Goal: Communication & Community: Answer question/provide support

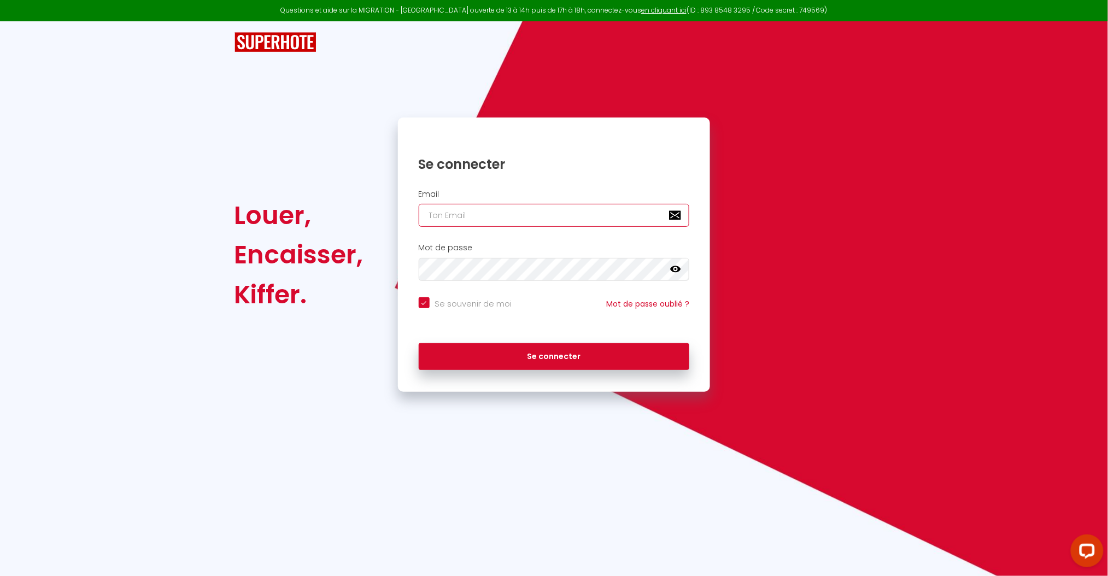
click at [475, 216] on input "email" at bounding box center [554, 215] width 271 height 23
type input "[EMAIL_ADDRESS][DOMAIN_NAME]"
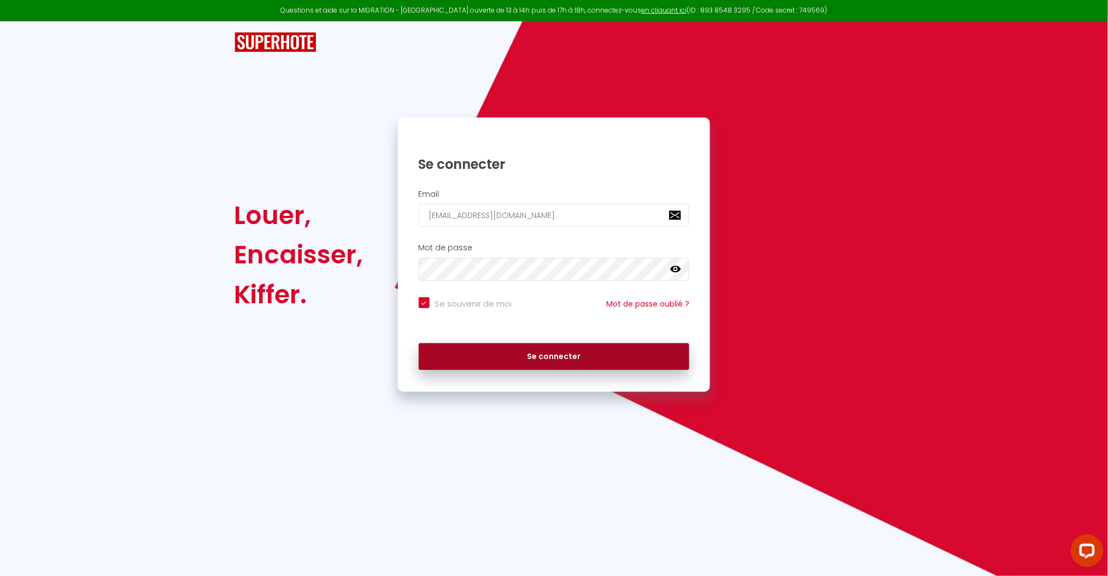
click at [592, 358] on button "Se connecter" at bounding box center [554, 356] width 271 height 27
checkbox input "true"
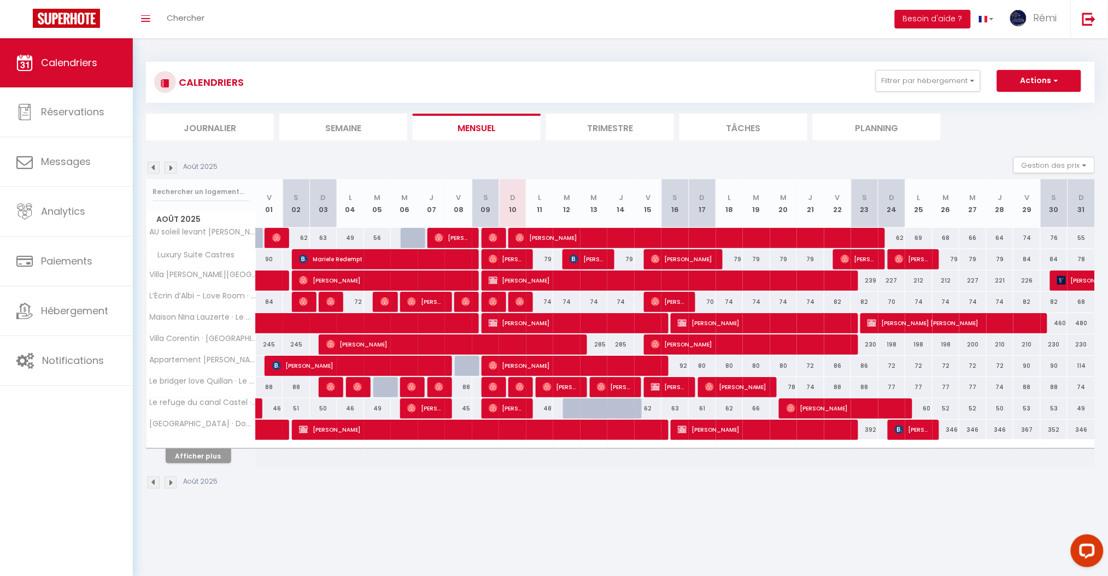
drag, startPoint x: 1073, startPoint y: 30, endPoint x: 1068, endPoint y: 34, distance: 6.6
click at [531, 327] on span "[PERSON_NAME]" at bounding box center [575, 323] width 173 height 21
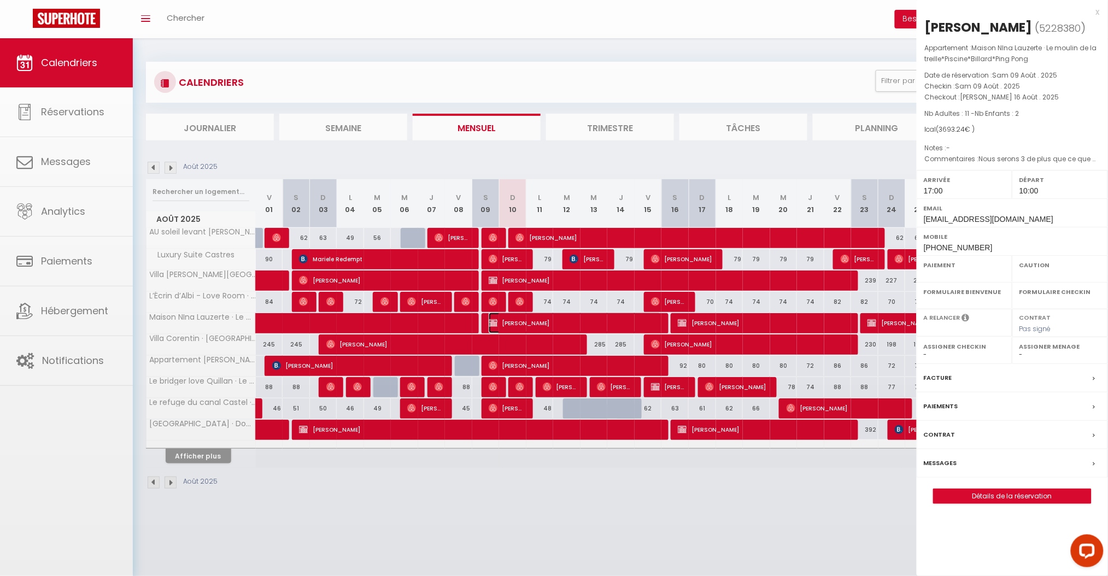
select select "OK"
select select "KO"
select select "1"
select select "0"
select select "1"
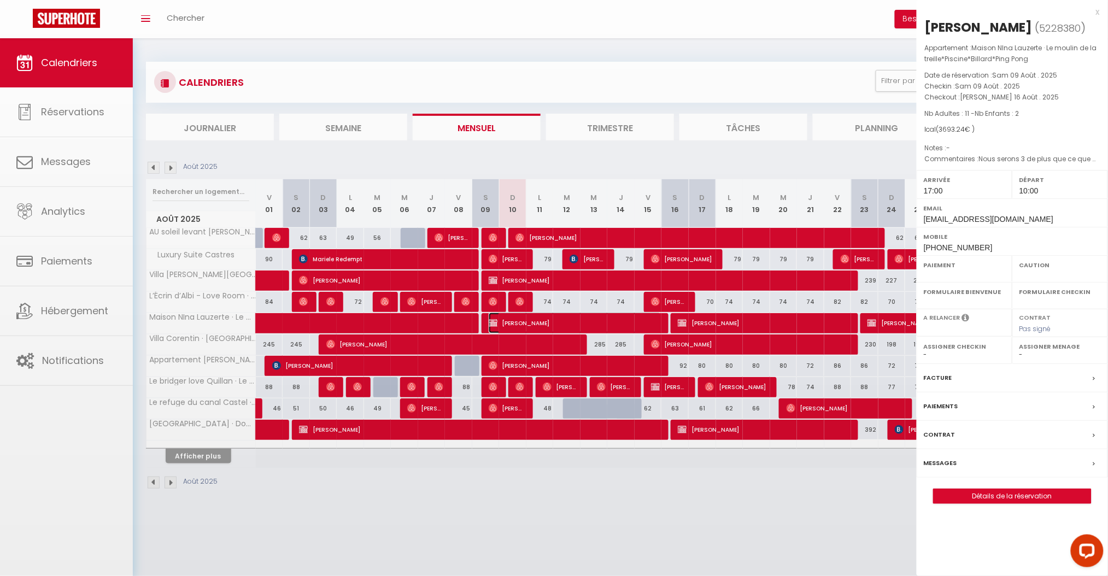
select select
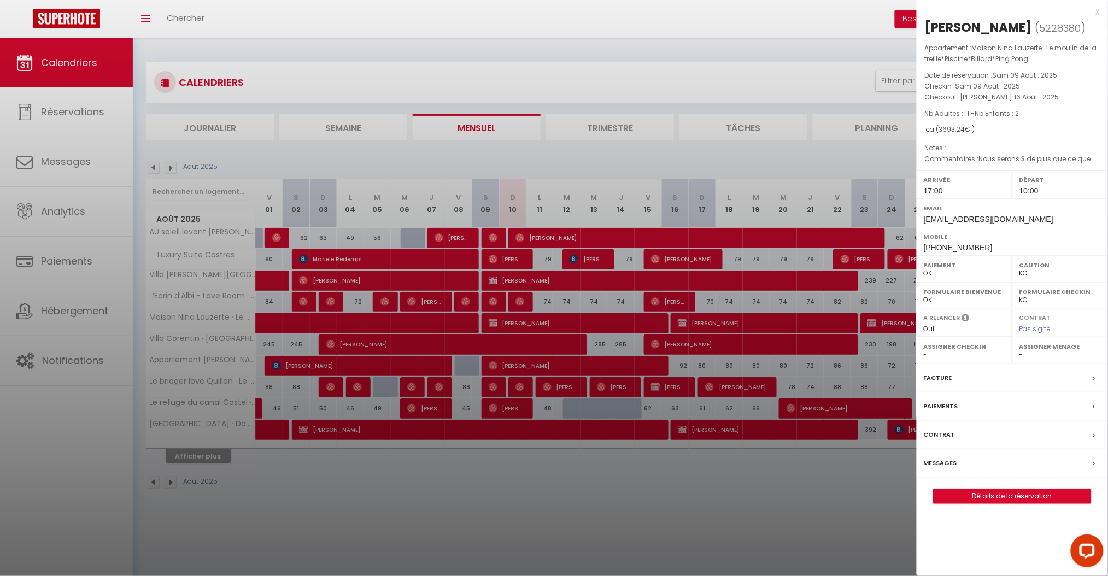
click at [946, 462] on label "Messages" at bounding box center [940, 462] width 33 height 11
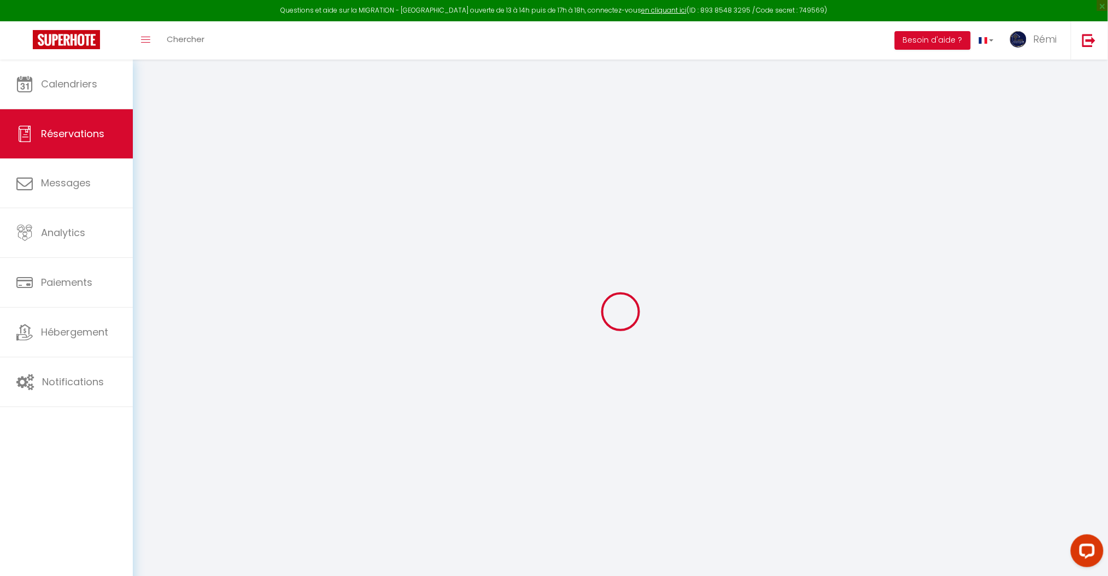
select select
checkbox input "false"
select select
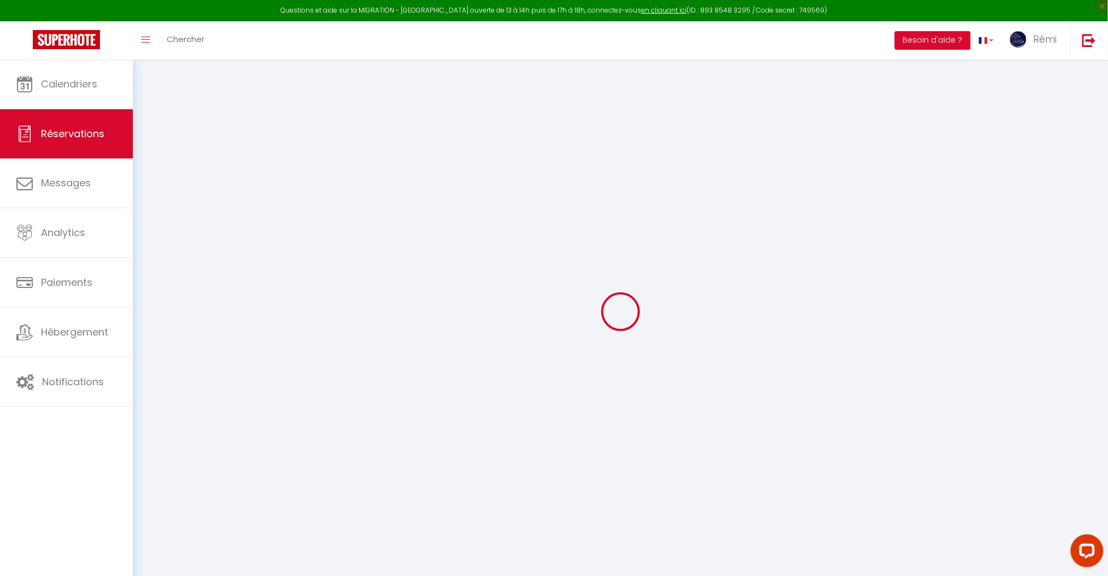
checkbox input "false"
type textarea "Nous serons 3 de plus que ce que nous avions indiqué au moment de la réservatio…"
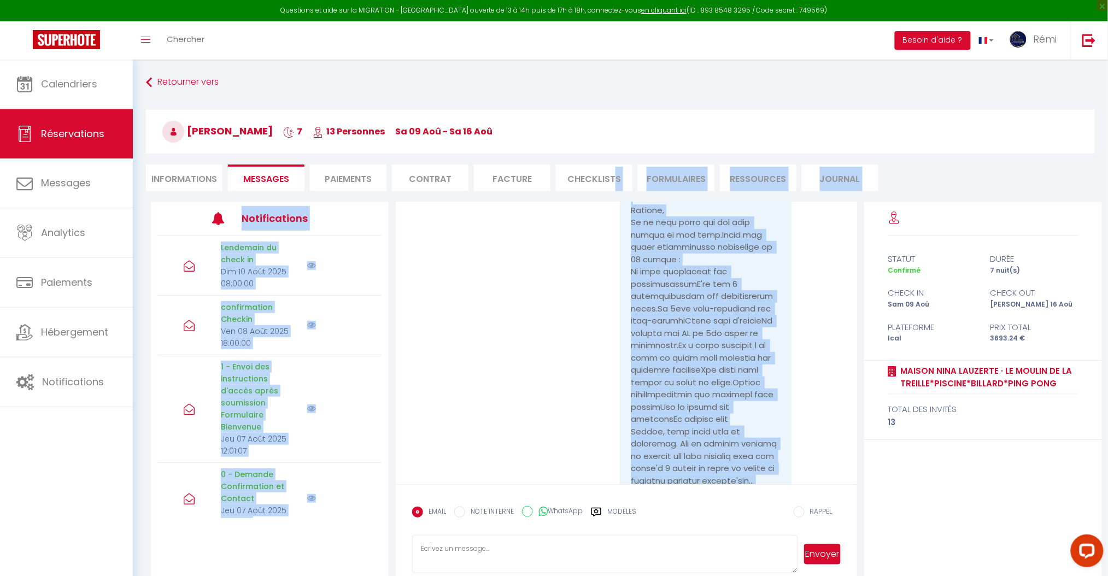
scroll to position [4708, 0]
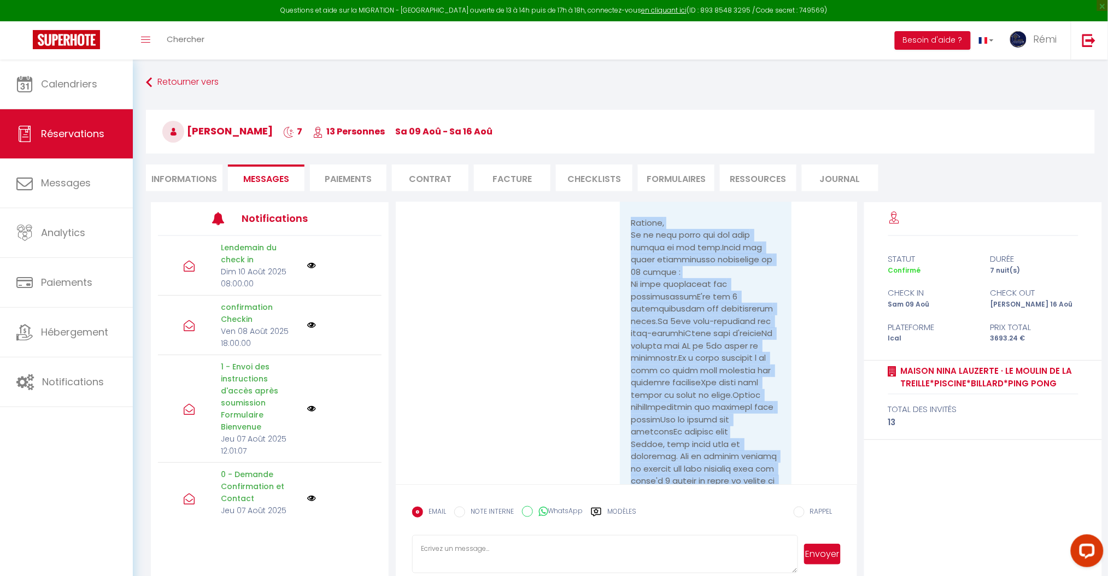
drag, startPoint x: 702, startPoint y: 459, endPoint x: 618, endPoint y: 412, distance: 96.4
click at [620, 412] on div at bounding box center [706, 518] width 172 height 1141
copy pre "Bonjour, Je ne vous cache pas que nous sommes un peu déçu.Voici une liste désag…"
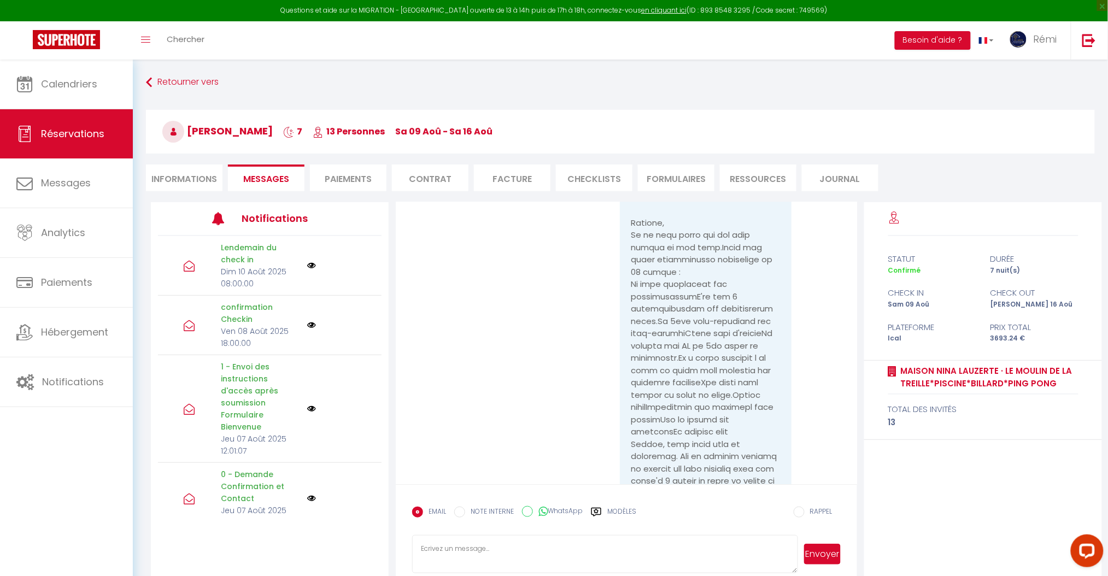
click at [712, 111] on h3 "[PERSON_NAME] 7 13 Personnes Sa 09 Aoû - Sa 16 Aoû" at bounding box center [620, 132] width 949 height 44
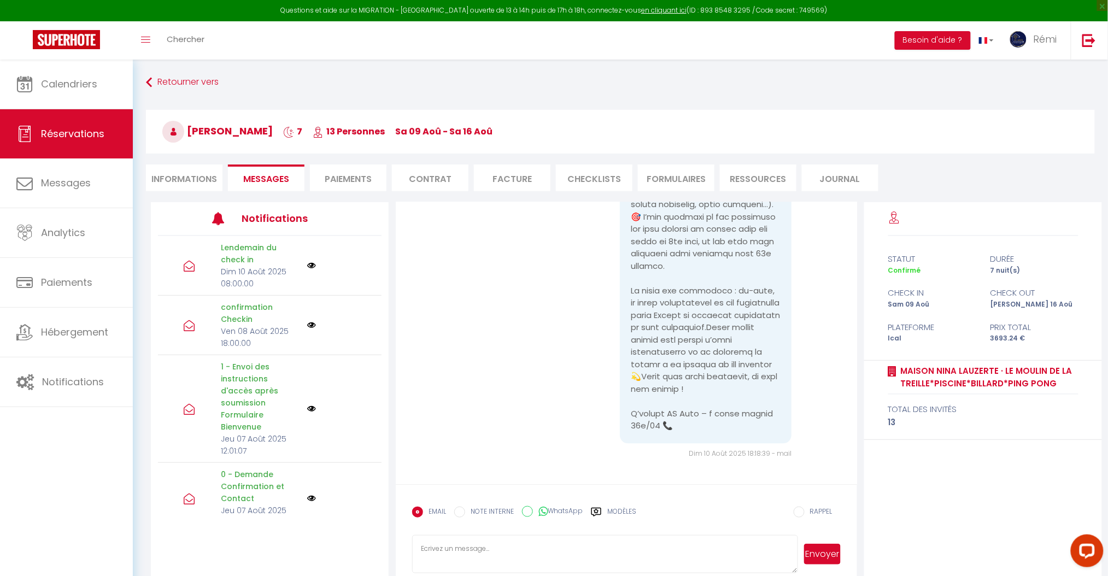
scroll to position [5561, 0]
click at [491, 531] on form "EMAIL NOTE INTERNE WhatsApp Modèles 10 « ‹ » › Aout 2025 [PHONE_NUMBER] Dim Lun…" at bounding box center [626, 532] width 461 height 97
click at [462, 545] on textarea at bounding box center [604, 554] width 385 height 38
paste textarea "Loremip [Dolors], Ametc adip elits doeius. Temp incidid ut laboree dolo mag ali…"
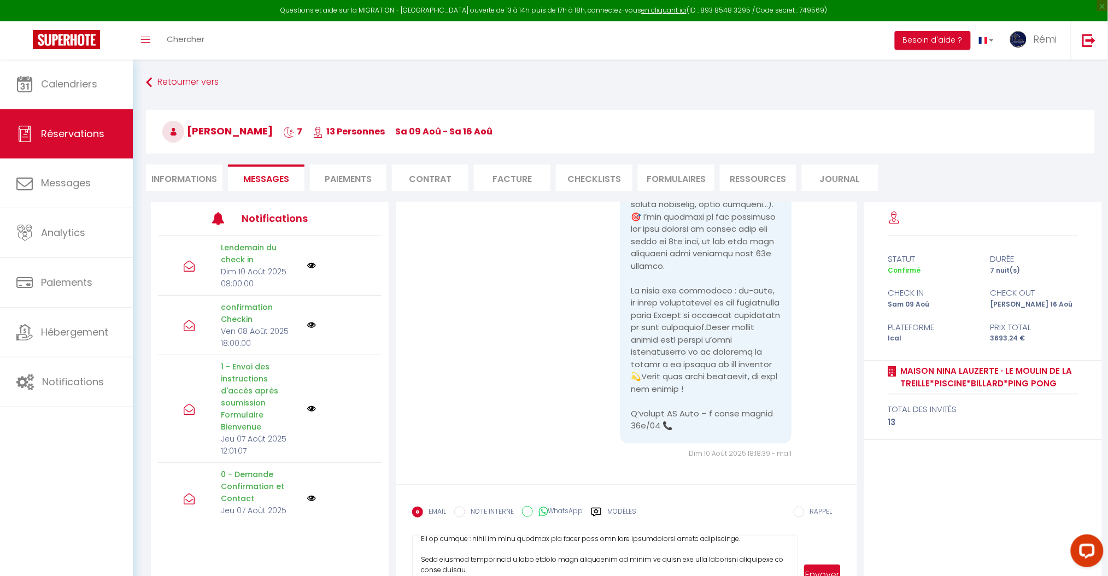
drag, startPoint x: 791, startPoint y: 569, endPoint x: 827, endPoint y: 610, distance: 55.0
click at [827, 575] on html "Questions et aide sur la MIGRATION - [GEOGRAPHIC_DATA] ouverte de 13 à 14h puis…" at bounding box center [554, 288] width 1108 height 576
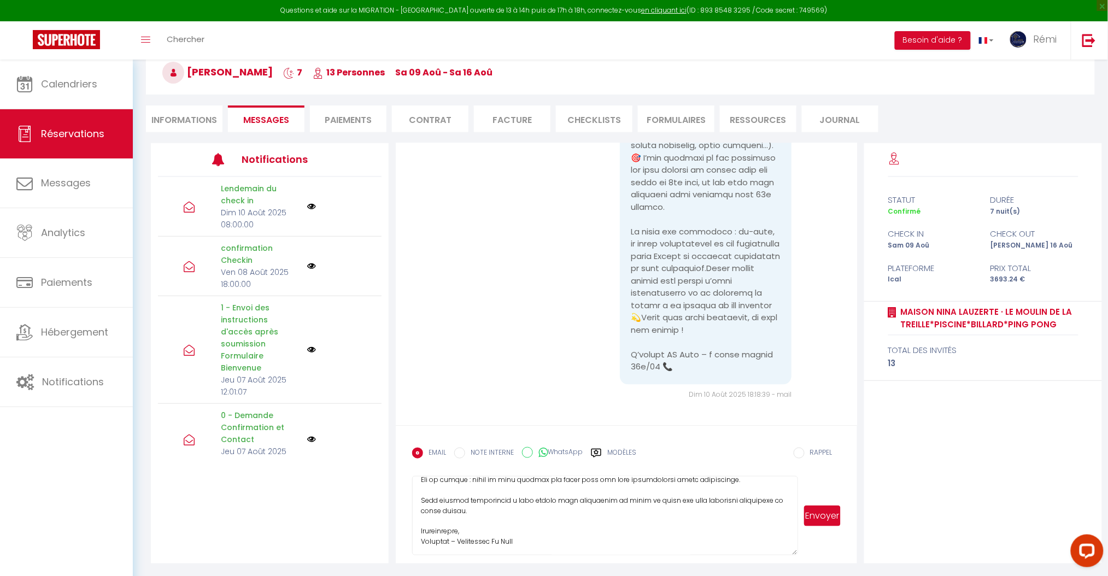
scroll to position [180, 0]
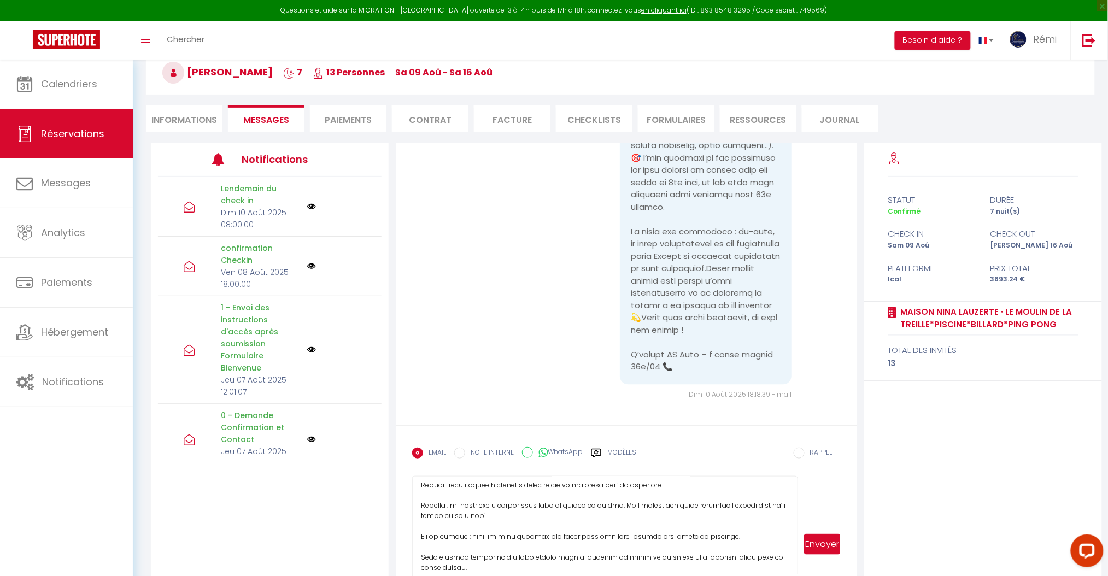
drag, startPoint x: 795, startPoint y: 554, endPoint x: 794, endPoint y: 610, distance: 56.8
click at [794, 517] on html "Questions et aide sur la MIGRATION - [GEOGRAPHIC_DATA] ouverte de 13 à 14h puis…" at bounding box center [554, 229] width 1108 height 576
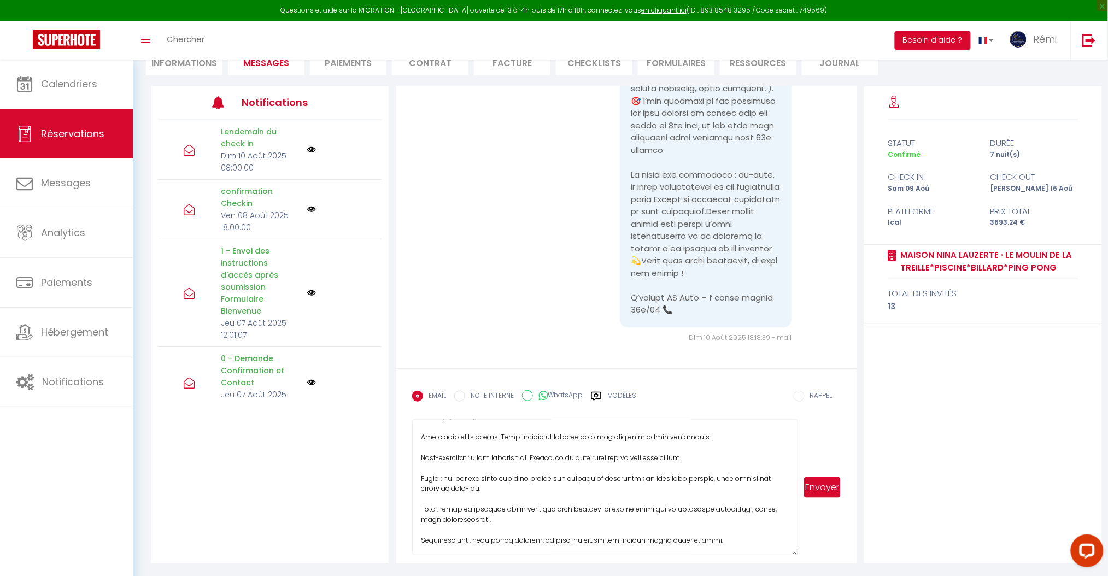
scroll to position [0, 0]
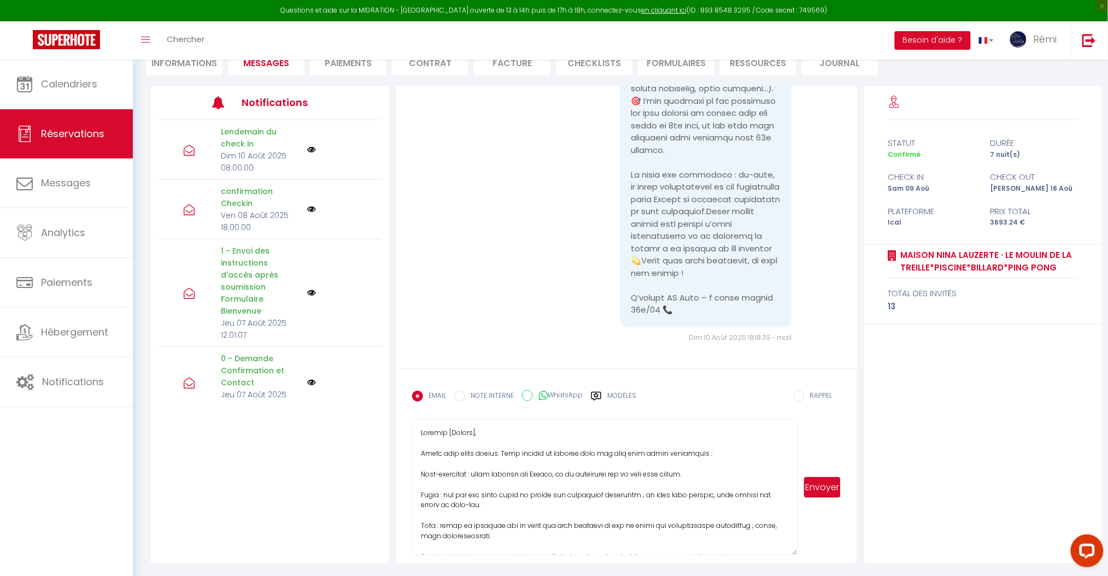
drag, startPoint x: 451, startPoint y: 431, endPoint x: 589, endPoint y: 447, distance: 139.2
click at [589, 447] on textarea at bounding box center [604, 487] width 385 height 136
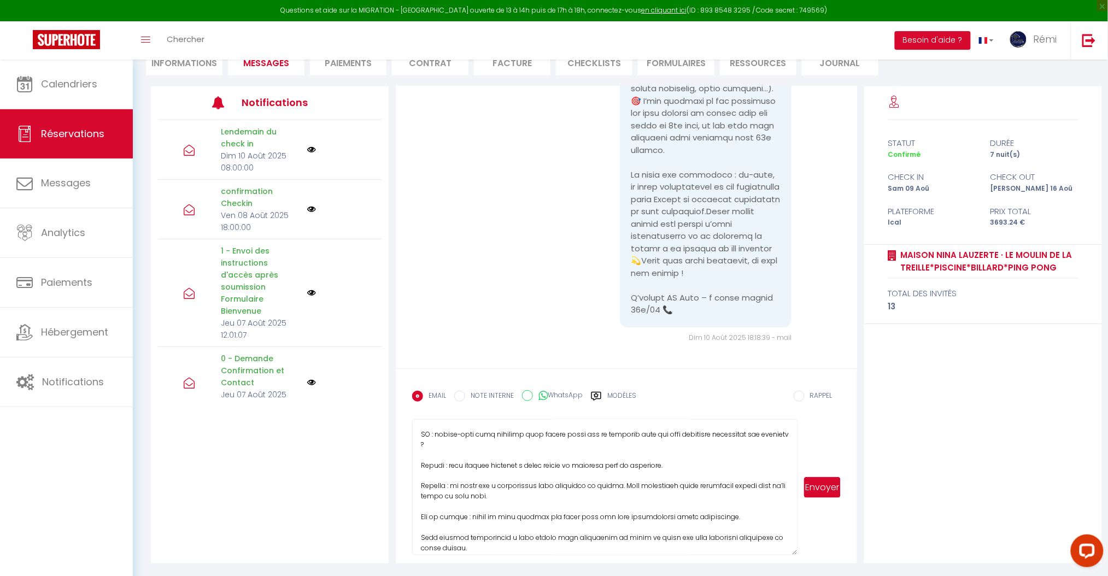
scroll to position [146, 0]
drag, startPoint x: 416, startPoint y: 463, endPoint x: 806, endPoint y: 461, distance: 390.2
click at [806, 461] on div "Envoyer" at bounding box center [626, 487] width 428 height 136
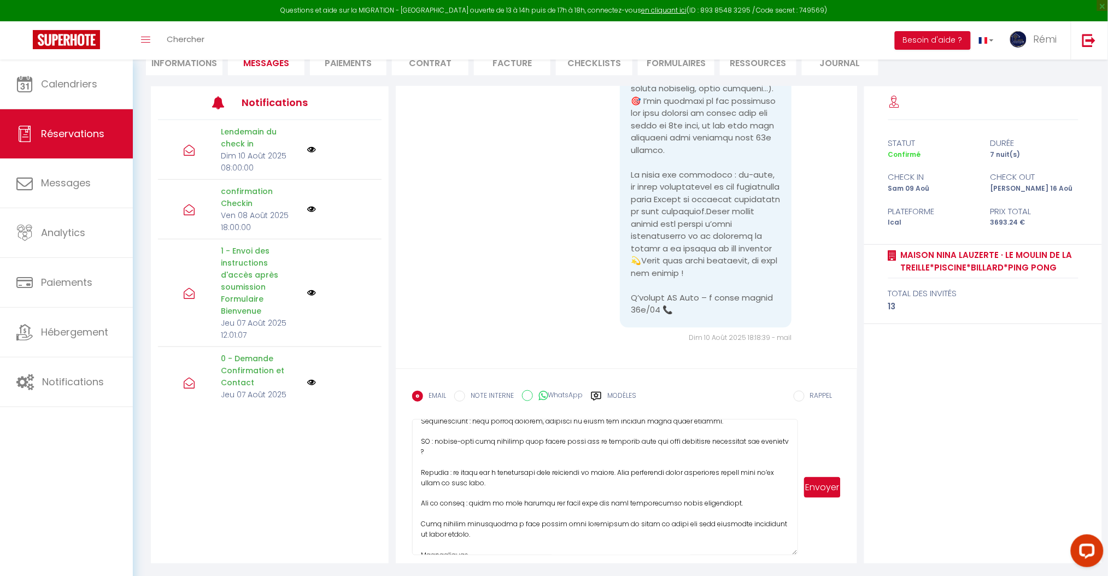
scroll to position [160, 0]
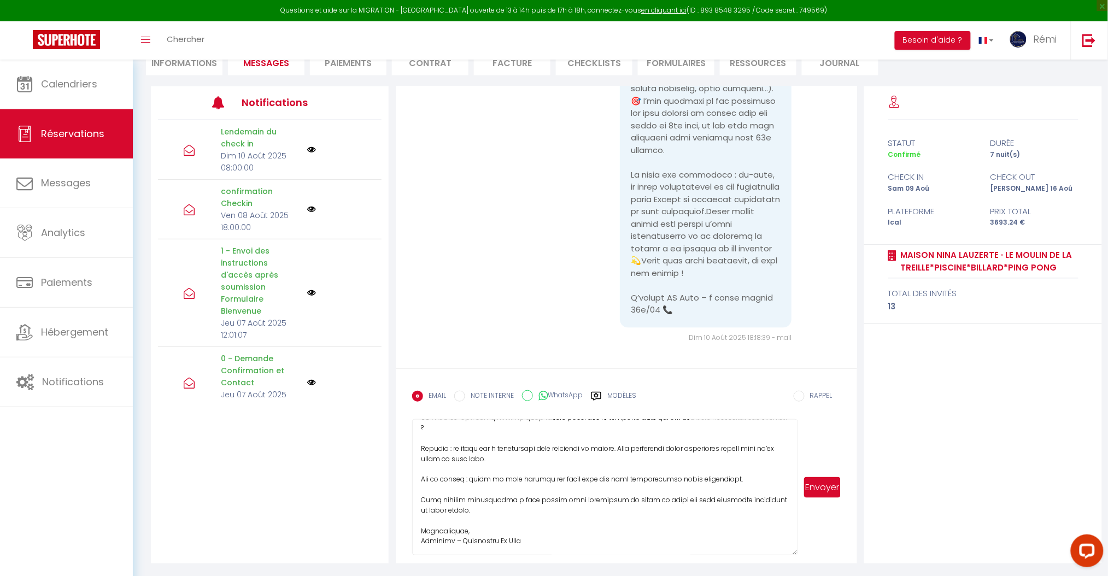
click at [475, 509] on textarea at bounding box center [604, 487] width 385 height 136
paste textarea "Pour la fête agricole voisine, c’est malheureusement un événement local ponctue…"
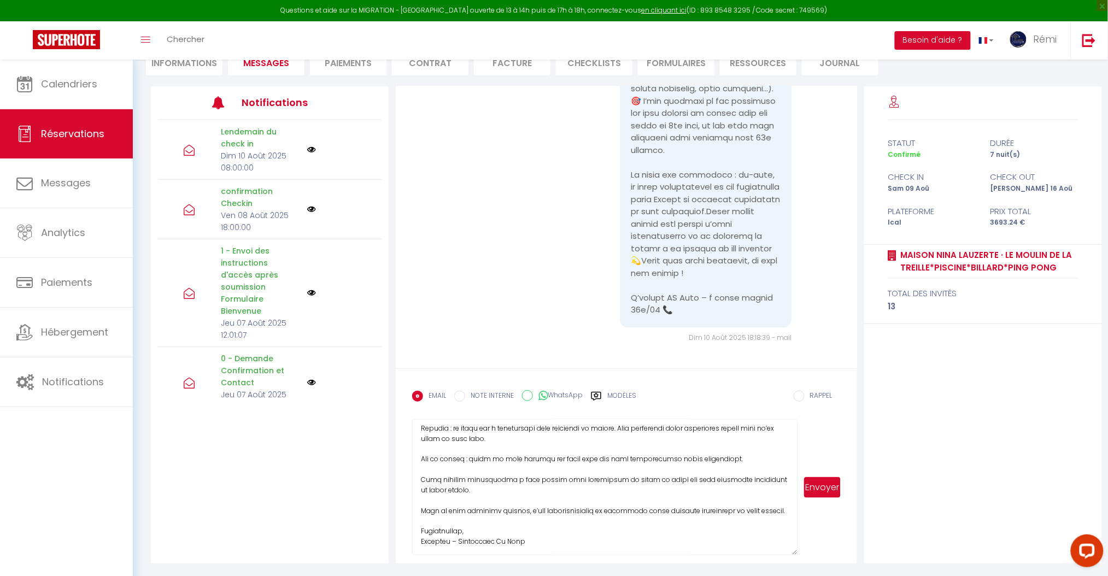
type textarea "Loremip Dolors , Ametc adip elits doeius. Temp incidid ut laboree dolo mag aliq…"
click at [823, 482] on button "Envoyer" at bounding box center [822, 487] width 37 height 21
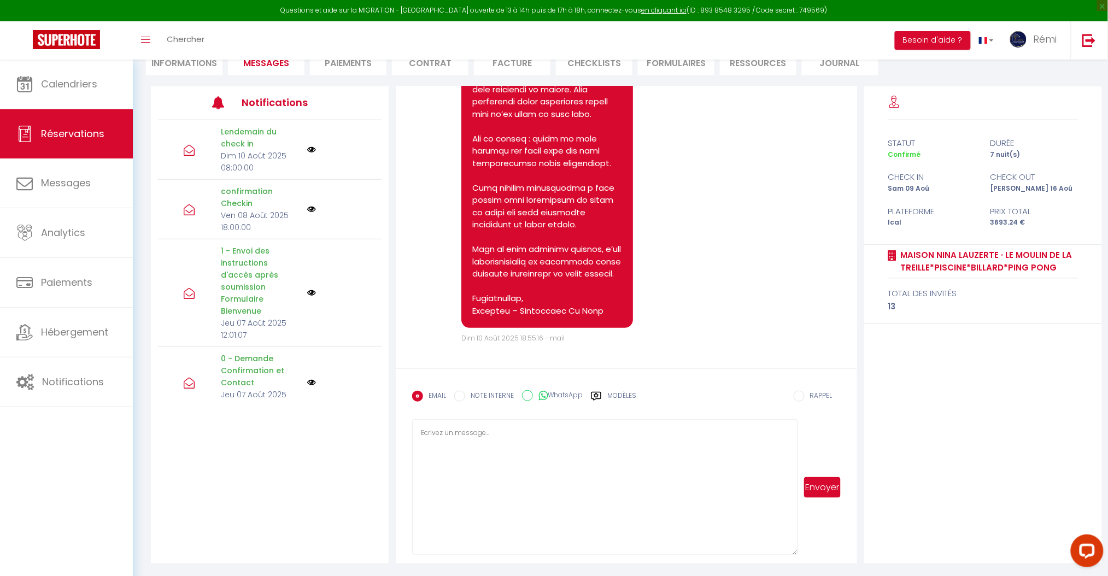
scroll to position [6237, 0]
click at [503, 463] on textarea at bounding box center [604, 487] width 385 height 136
type textarea "Effectivement il y avait un évènement qui est chaq"
drag, startPoint x: 795, startPoint y: 550, endPoint x: 793, endPoint y: 531, distance: 19.2
click at [794, 542] on textarea at bounding box center [604, 487] width 385 height 136
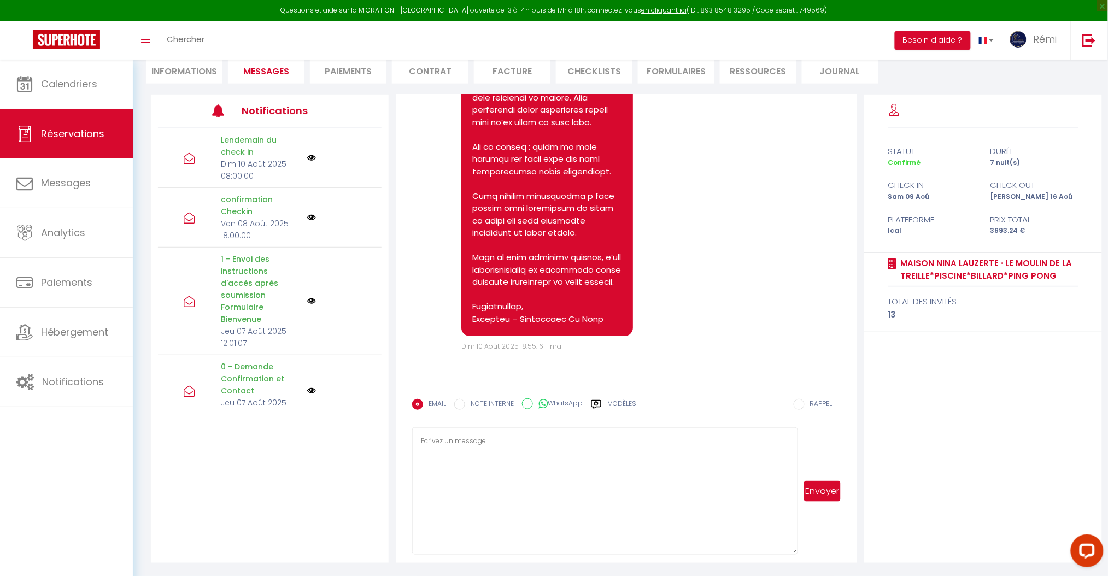
scroll to position [107, 0]
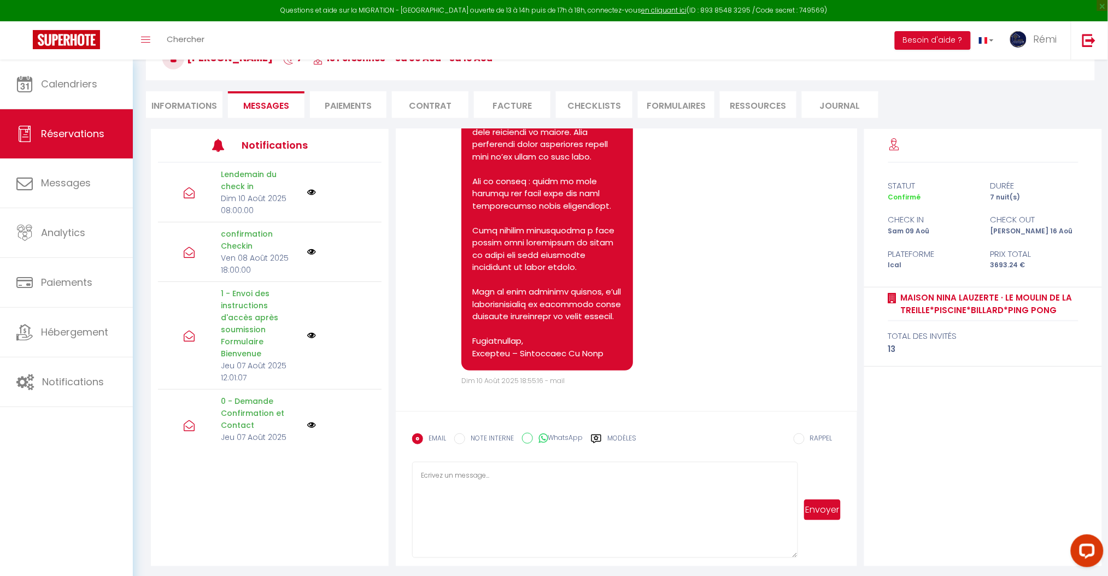
drag, startPoint x: 794, startPoint y: 549, endPoint x: 788, endPoint y: 514, distance: 35.1
click at [788, 514] on textarea at bounding box center [604, 510] width 385 height 96
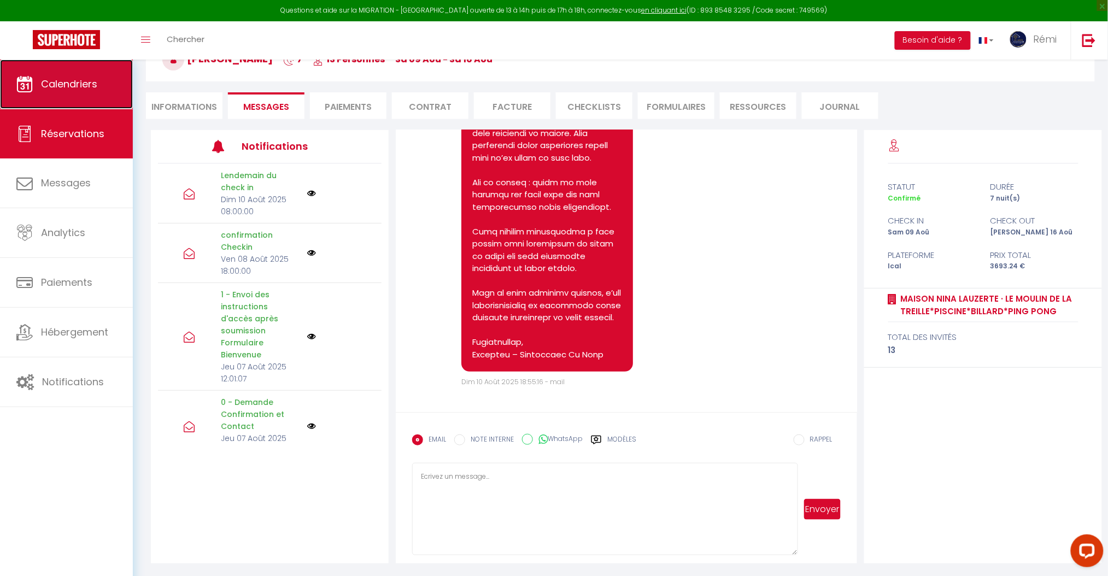
click at [37, 83] on link "Calendriers" at bounding box center [66, 84] width 133 height 49
